Goal: Task Accomplishment & Management: Use online tool/utility

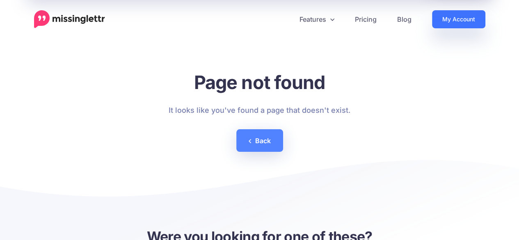
click at [447, 13] on link "My Account" at bounding box center [458, 19] width 53 height 18
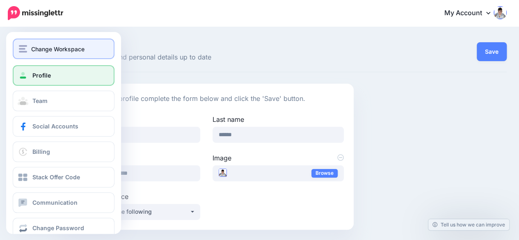
click at [73, 55] on button "Change Workspace" at bounding box center [64, 49] width 102 height 21
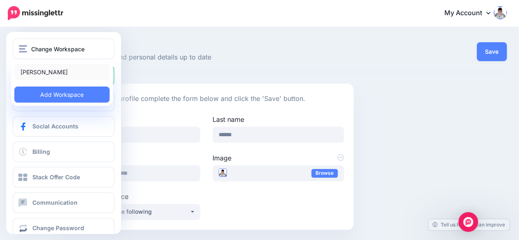
click at [74, 72] on link "[PERSON_NAME]" at bounding box center [61, 72] width 95 height 16
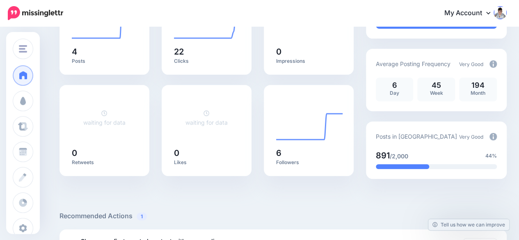
scroll to position [123, 0]
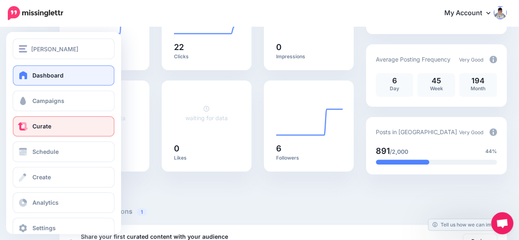
click at [38, 125] on span "Curate" at bounding box center [41, 126] width 19 height 7
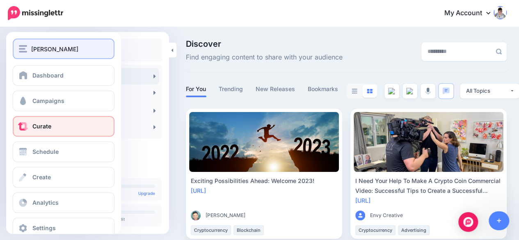
click at [81, 48] on div "[PERSON_NAME]" at bounding box center [64, 48] width 90 height 9
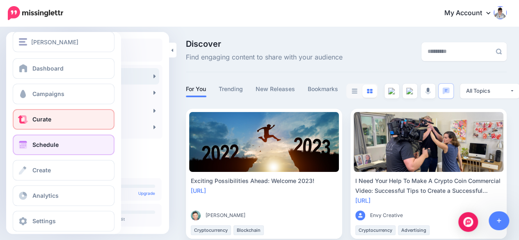
scroll to position [16, 0]
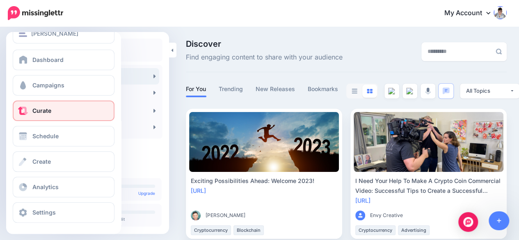
click at [84, 115] on link "Curate" at bounding box center [64, 111] width 102 height 21
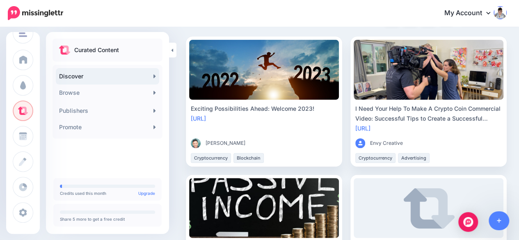
scroll to position [82, 0]
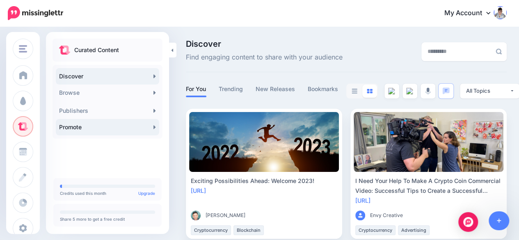
click at [121, 127] on link "Promote" at bounding box center [107, 127] width 103 height 16
